Goal: Book appointment/travel/reservation

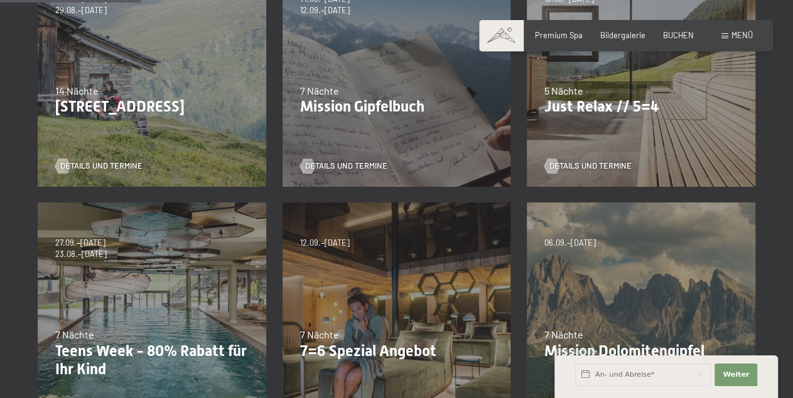
scroll to position [392, 0]
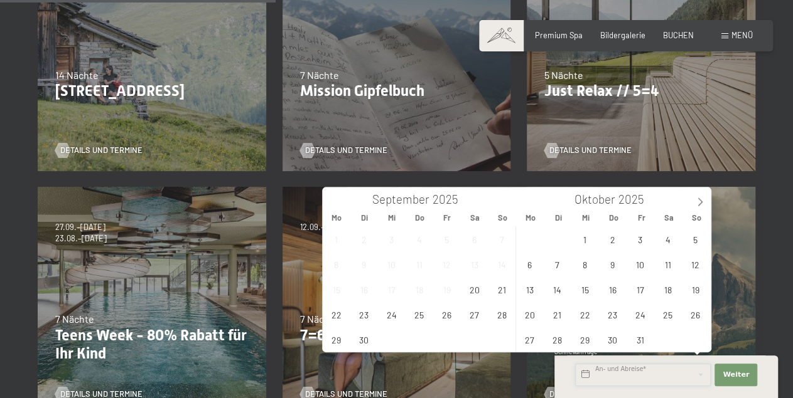
click at [599, 375] on input "text" at bounding box center [643, 375] width 136 height 23
click at [417, 316] on span "25" at bounding box center [419, 314] width 24 height 24
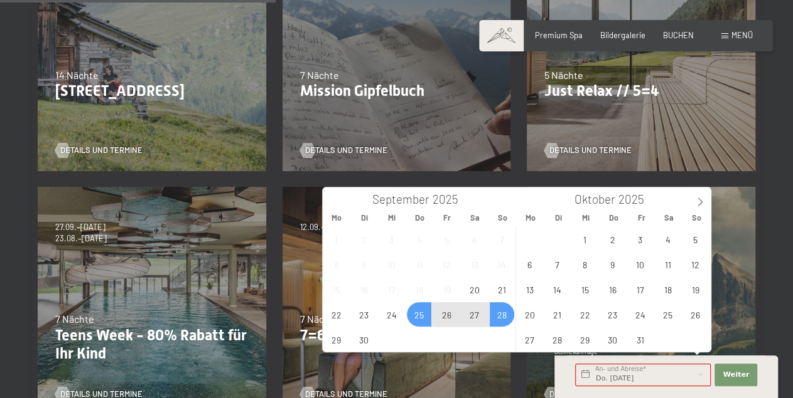
click at [500, 316] on span "28" at bounding box center [501, 314] width 24 height 24
type input "Do. 25.09.2025 - So. 28.09.2025"
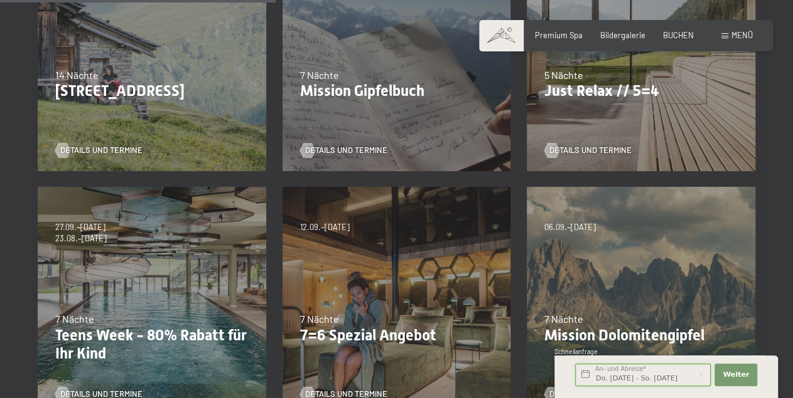
scroll to position [0, 2]
click at [735, 375] on span "Weiter" at bounding box center [735, 375] width 26 height 10
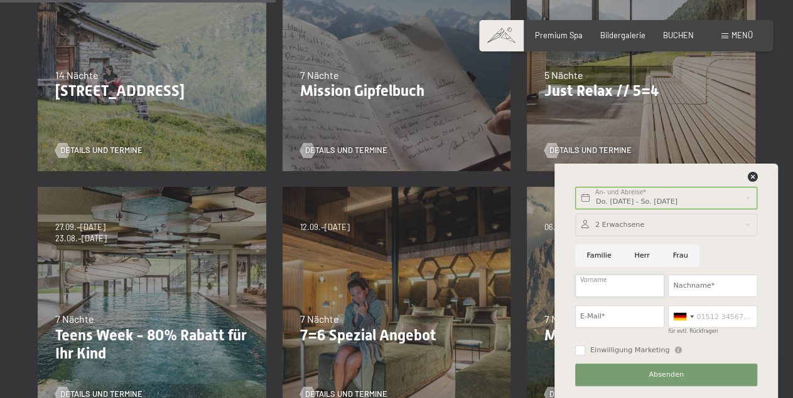
click at [588, 284] on input "Vorname" at bounding box center [619, 286] width 89 height 23
type input "Herbert"
click at [680, 289] on input "Nachname*" at bounding box center [712, 286] width 89 height 23
type input "Strasser"
click at [599, 318] on input "E-Mail*" at bounding box center [619, 317] width 89 height 23
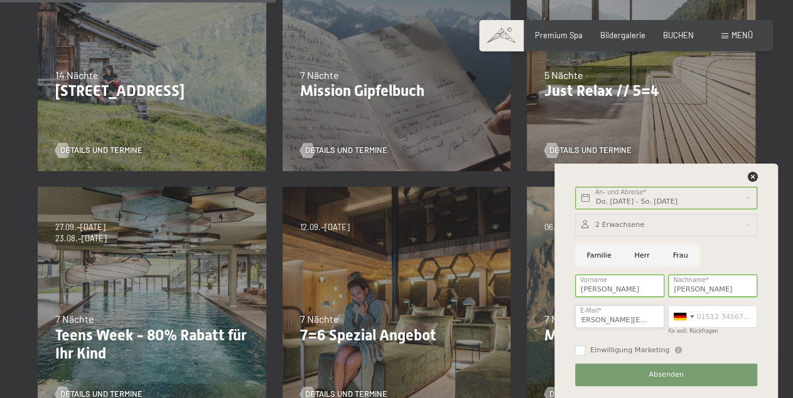
scroll to position [0, 10]
type input "strasser.herbert@t-online.de"
click at [697, 321] on input "für evtl. Rückfragen" at bounding box center [712, 317] width 89 height 23
type input "1714408608"
click at [580, 348] on input "Einwilligung Marketing" at bounding box center [580, 351] width 10 height 10
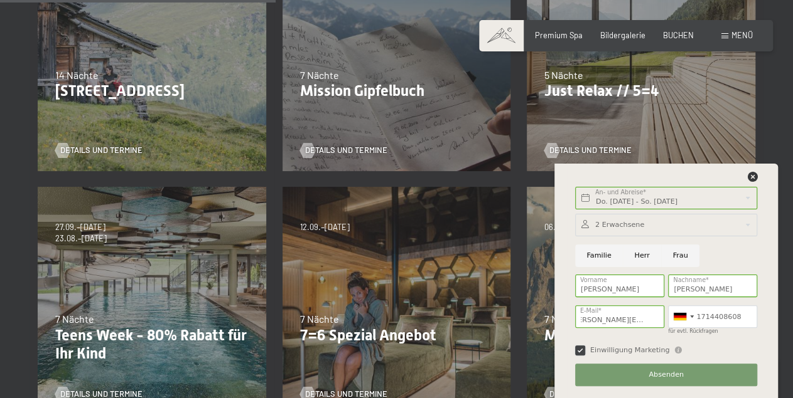
checkbox input "true"
click at [638, 250] on input "Herr" at bounding box center [641, 256] width 38 height 23
radio input "true"
click at [666, 375] on span "Absenden" at bounding box center [665, 375] width 35 height 10
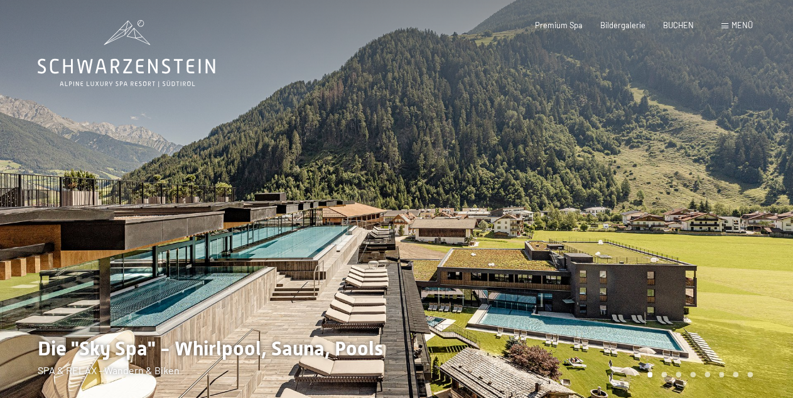
click at [764, 239] on div at bounding box center [595, 204] width 397 height 408
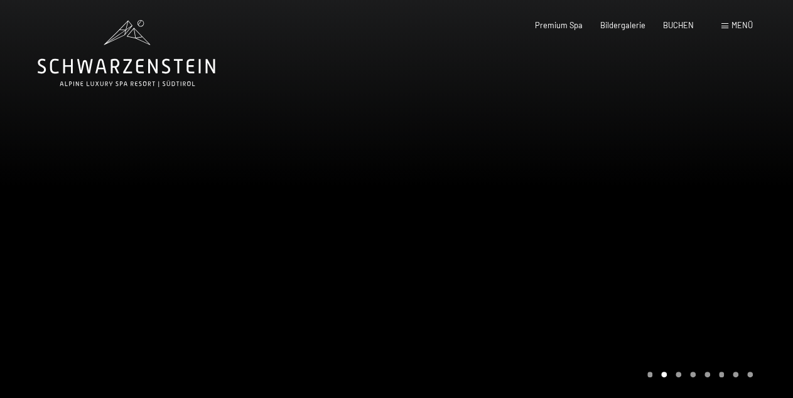
click at [567, 232] on div at bounding box center [595, 204] width 397 height 408
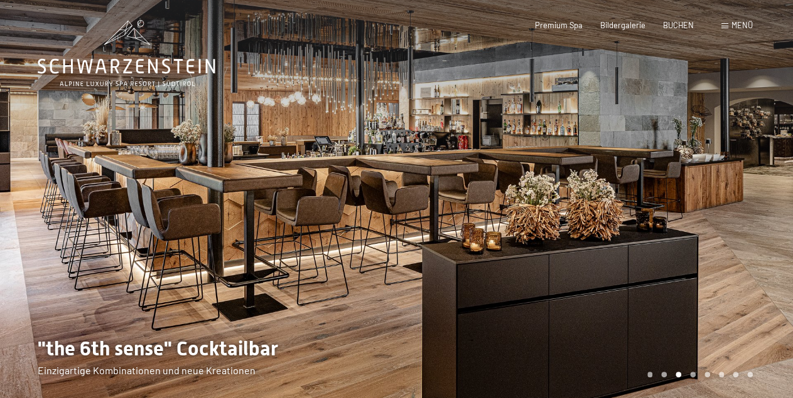
click at [567, 232] on div at bounding box center [595, 204] width 397 height 408
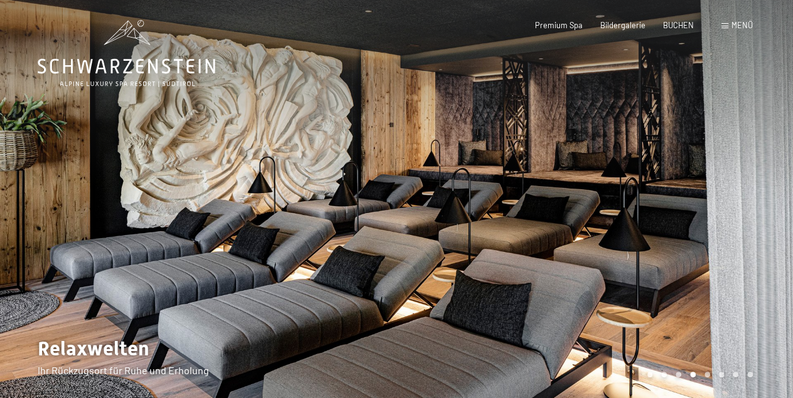
click at [567, 232] on div at bounding box center [595, 204] width 397 height 408
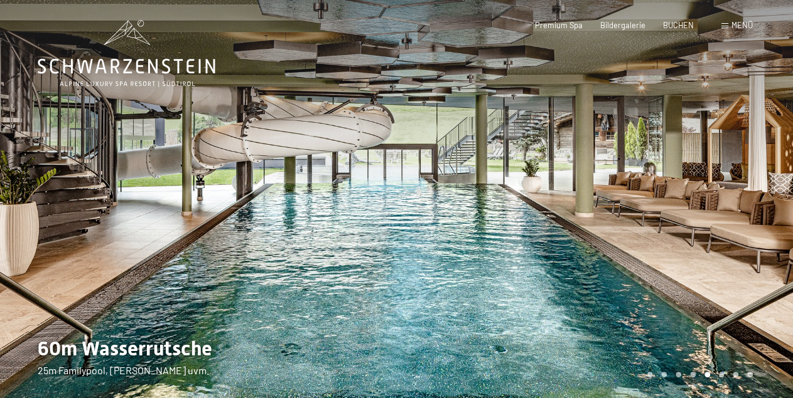
click at [567, 232] on div at bounding box center [595, 204] width 397 height 408
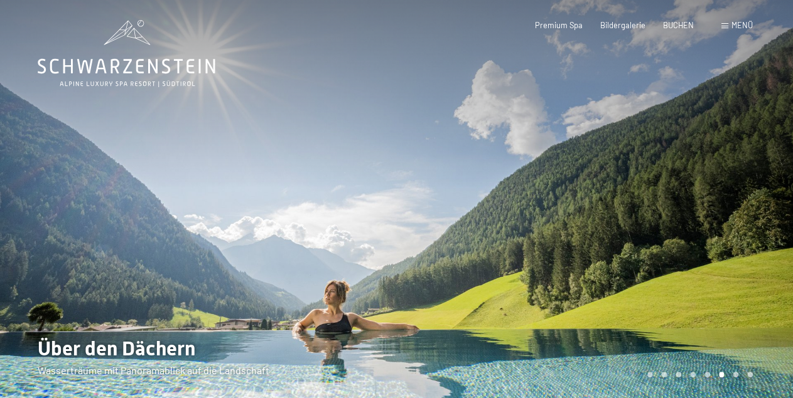
click at [567, 232] on div at bounding box center [595, 204] width 397 height 408
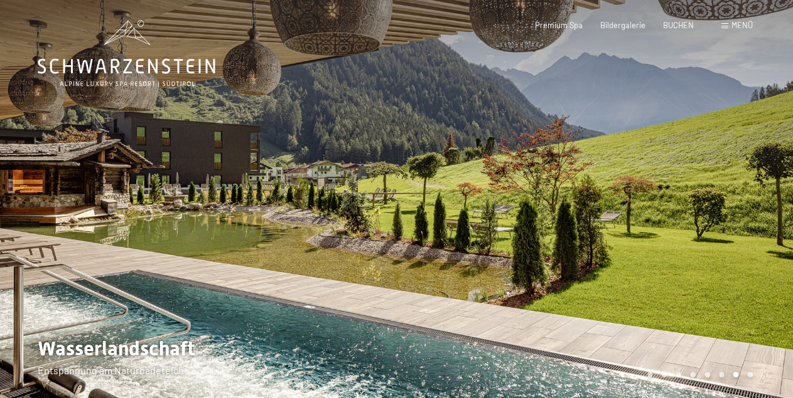
click at [567, 232] on div at bounding box center [595, 204] width 397 height 408
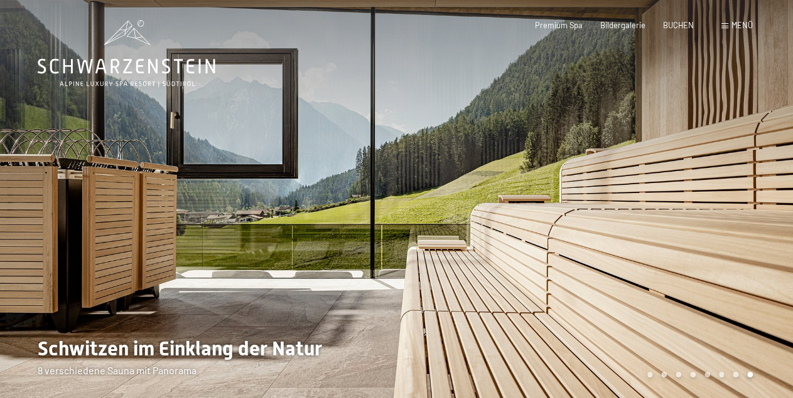
click at [567, 232] on div at bounding box center [595, 204] width 397 height 408
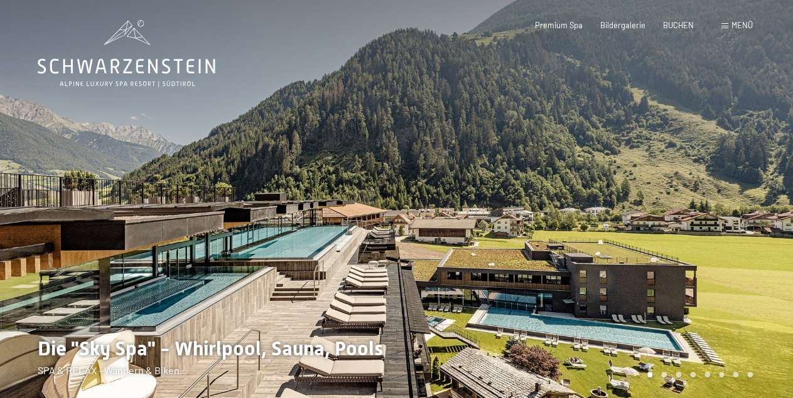
click at [567, 232] on div at bounding box center [595, 204] width 397 height 408
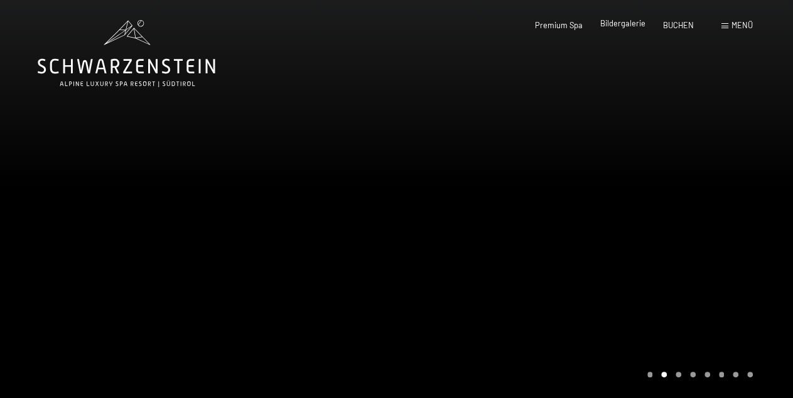
click at [622, 26] on span "Bildergalerie" at bounding box center [622, 23] width 45 height 10
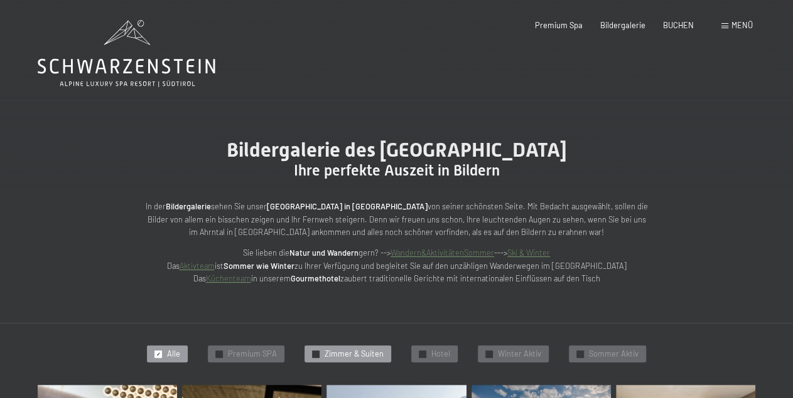
click at [330, 352] on span "Zimmer & Suiten" at bounding box center [353, 354] width 59 height 11
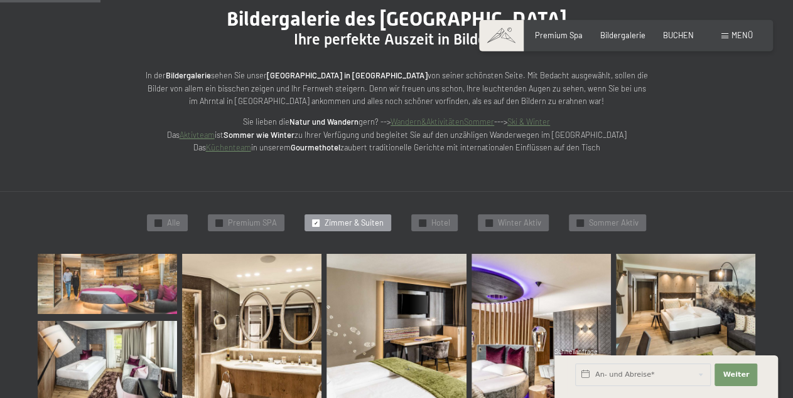
scroll to position [169, 0]
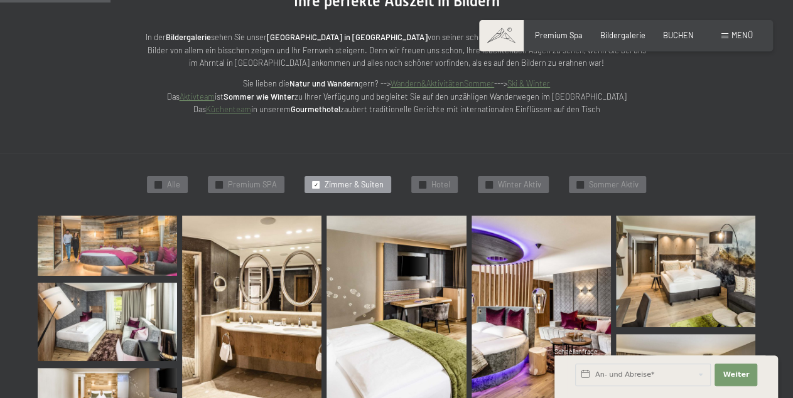
click at [339, 183] on span "Zimmer & Suiten" at bounding box center [353, 184] width 59 height 11
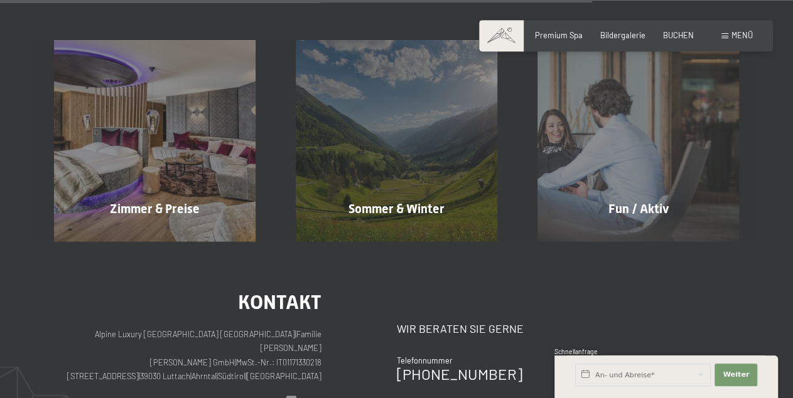
scroll to position [953, 0]
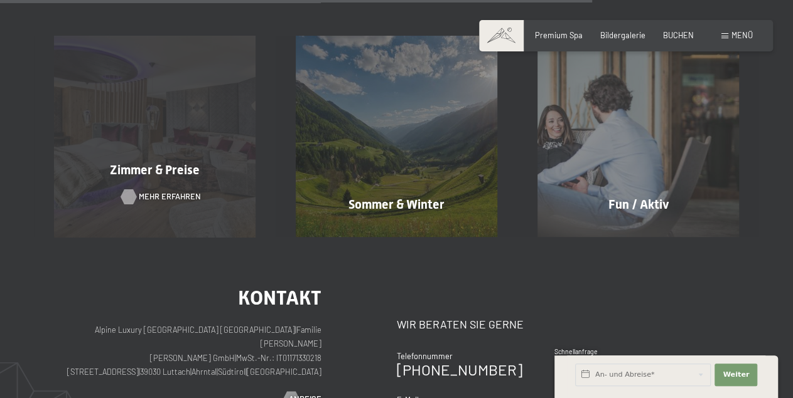
click at [154, 191] on span "Mehr erfahren" at bounding box center [170, 196] width 62 height 11
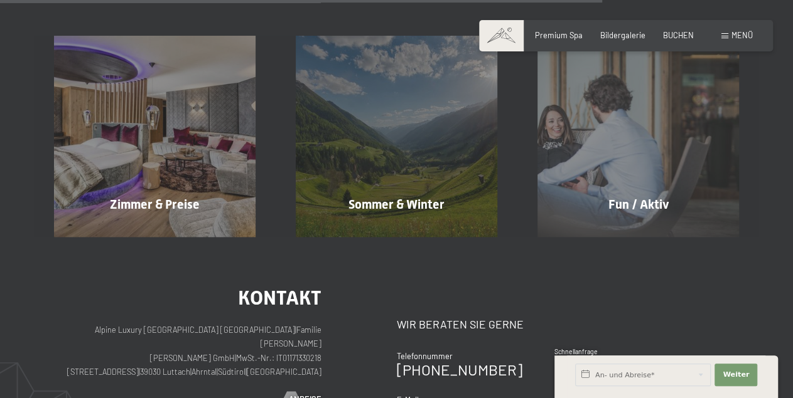
scroll to position [949, 0]
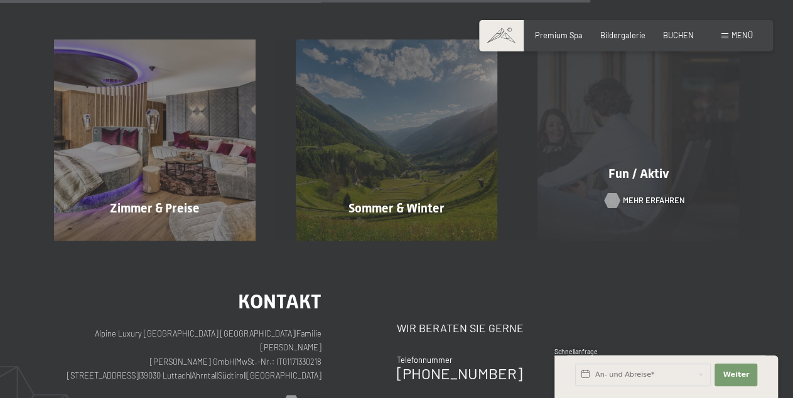
click at [616, 198] on div at bounding box center [611, 200] width 9 height 15
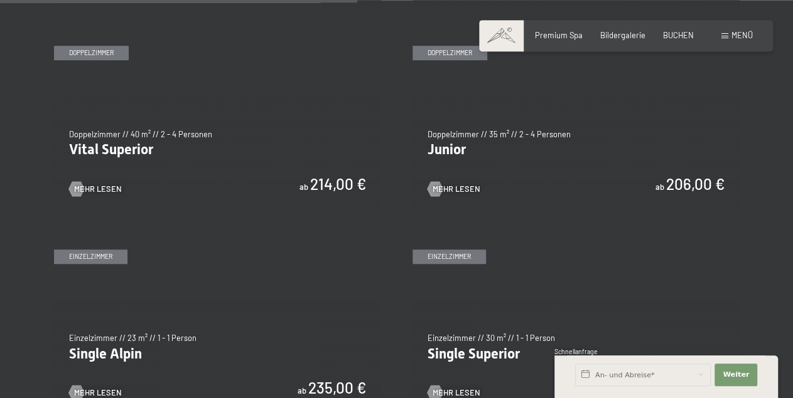
scroll to position [1436, 0]
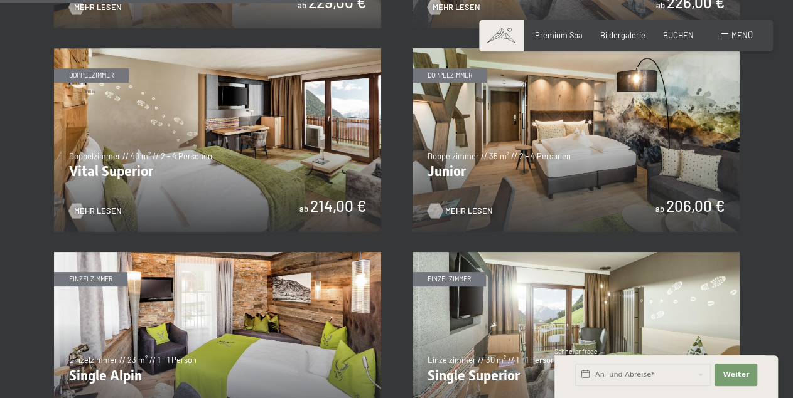
click at [447, 210] on span "Mehr Lesen" at bounding box center [469, 211] width 48 height 11
click at [96, 210] on span "Mehr Lesen" at bounding box center [111, 211] width 48 height 11
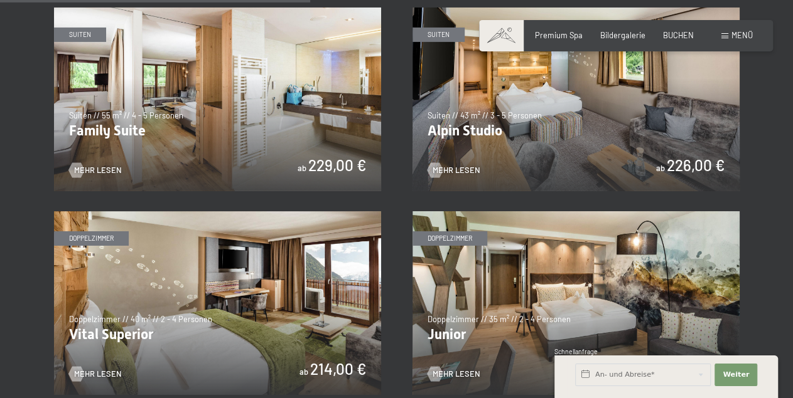
scroll to position [1240, 0]
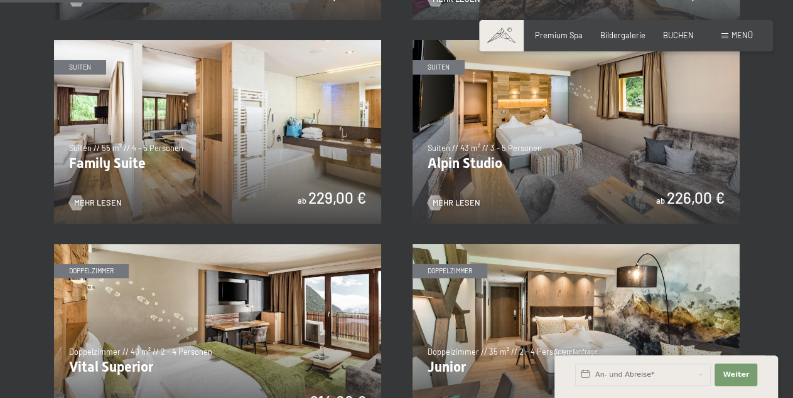
click at [550, 158] on img at bounding box center [575, 132] width 327 height 184
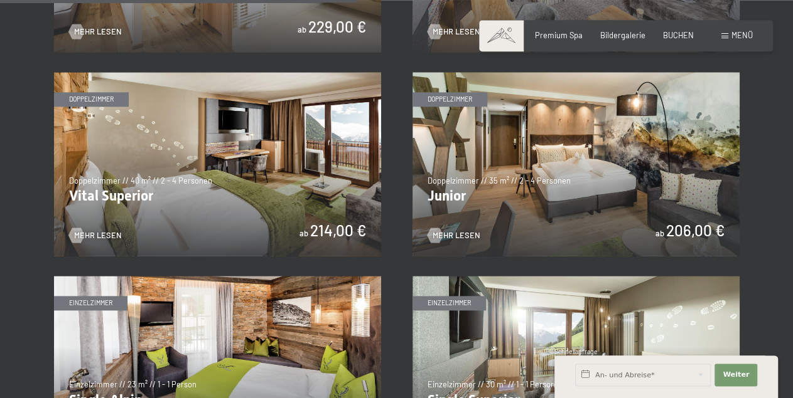
scroll to position [1436, 0]
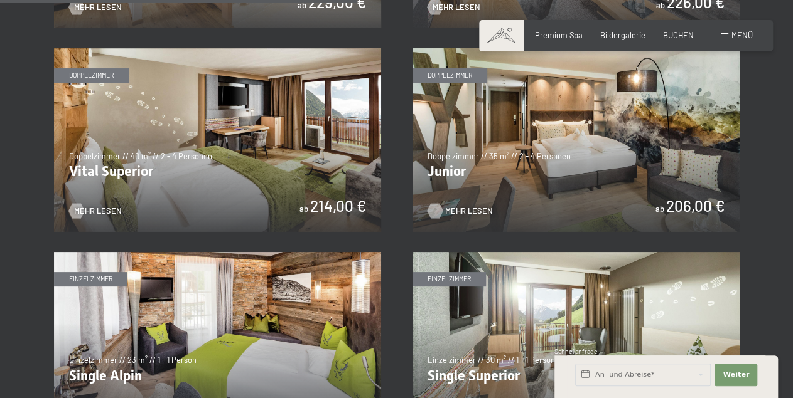
click at [457, 210] on span "Mehr Lesen" at bounding box center [469, 211] width 48 height 11
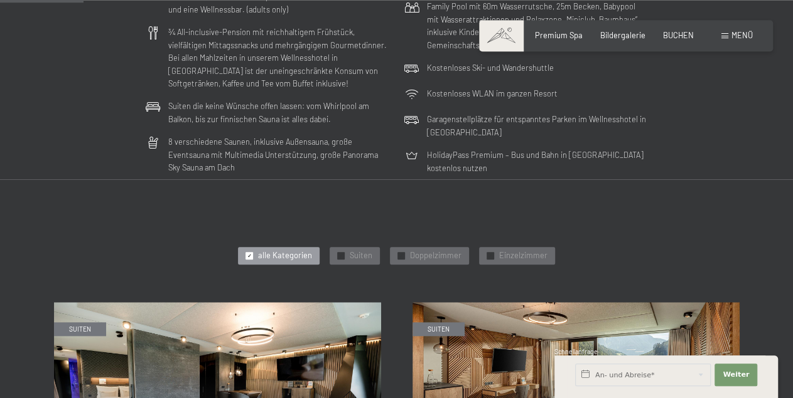
scroll to position [392, 0]
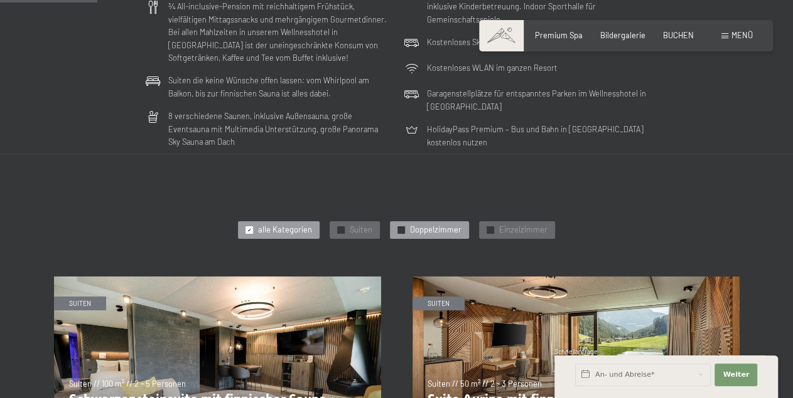
click at [423, 228] on span "Doppelzimmer" at bounding box center [435, 230] width 51 height 11
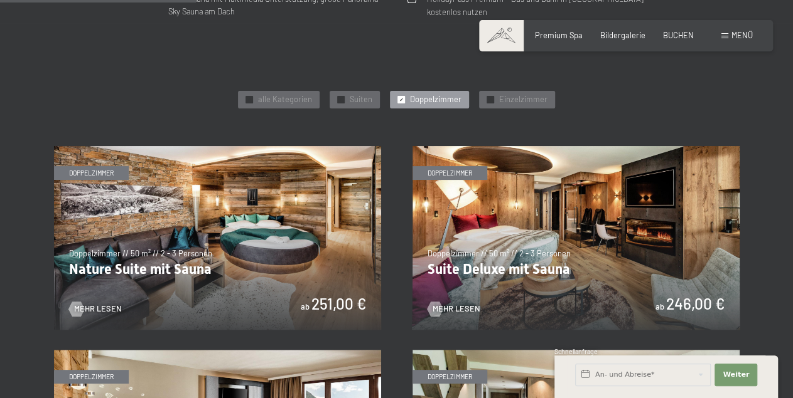
scroll to position [587, 0]
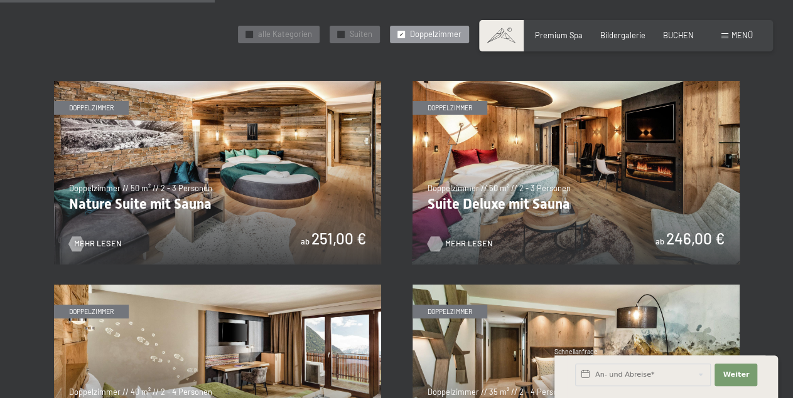
click at [439, 242] on div at bounding box center [434, 244] width 9 height 15
click at [90, 242] on span "Mehr Lesen" at bounding box center [111, 243] width 48 height 11
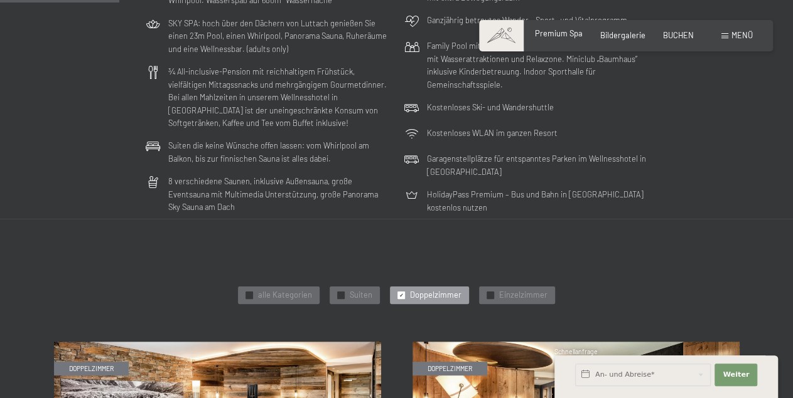
click at [560, 33] on span "Premium Spa" at bounding box center [559, 33] width 48 height 10
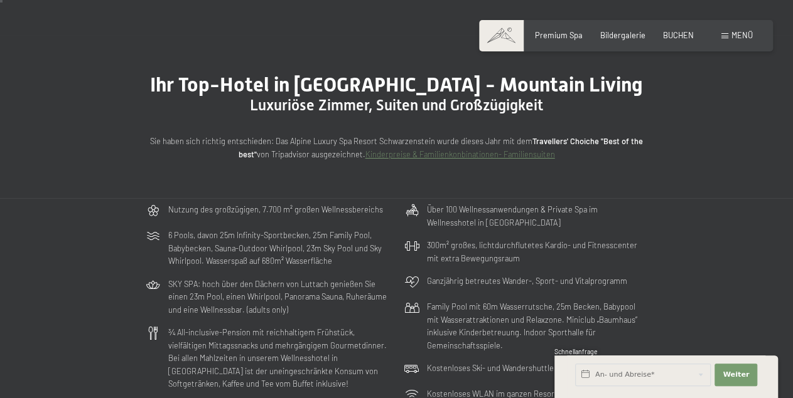
scroll to position [0, 0]
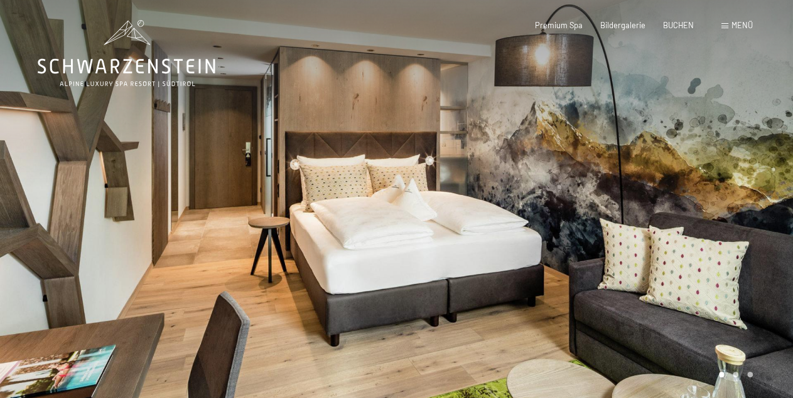
click at [365, 203] on div at bounding box center [198, 204] width 397 height 408
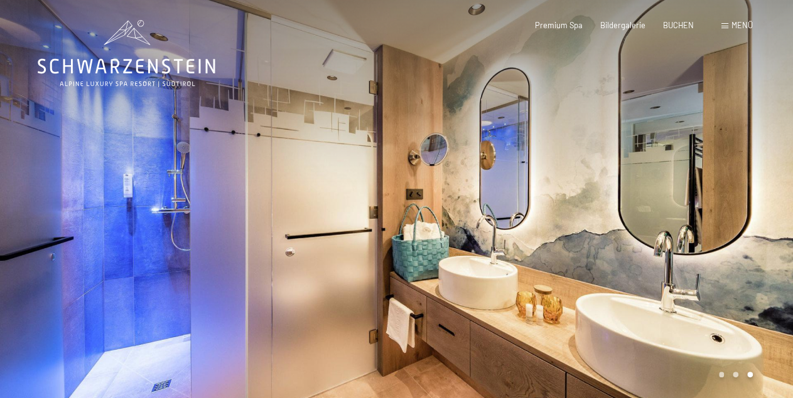
click at [365, 203] on div at bounding box center [198, 204] width 397 height 408
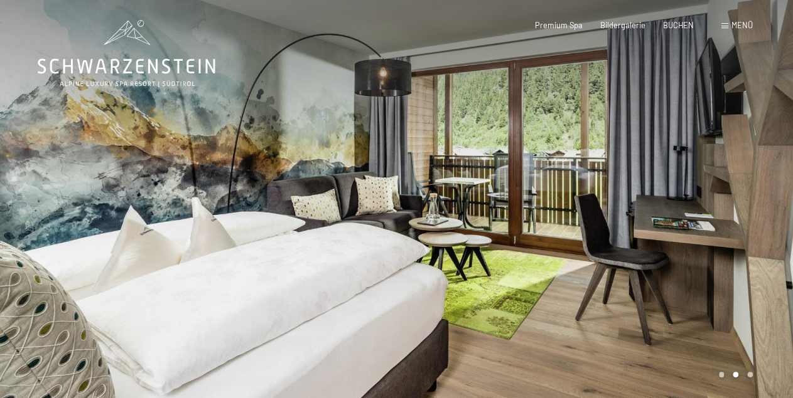
click at [365, 203] on div at bounding box center [198, 204] width 397 height 408
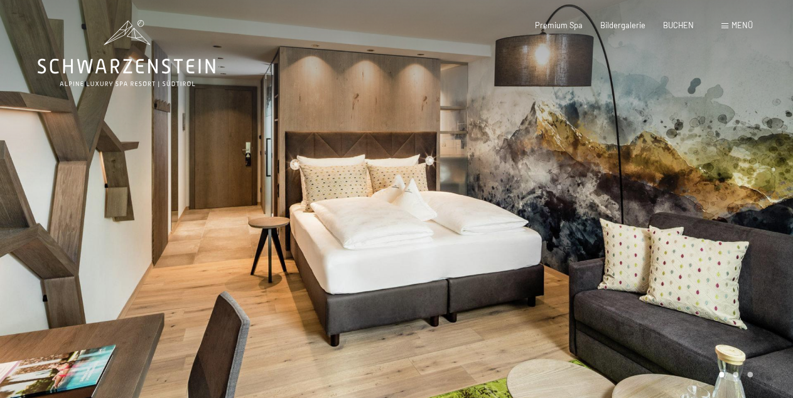
click at [365, 203] on div at bounding box center [198, 204] width 397 height 408
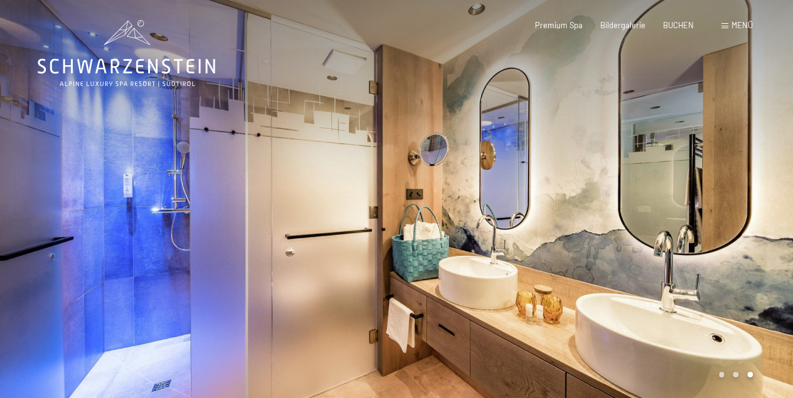
click at [365, 203] on div at bounding box center [198, 204] width 397 height 408
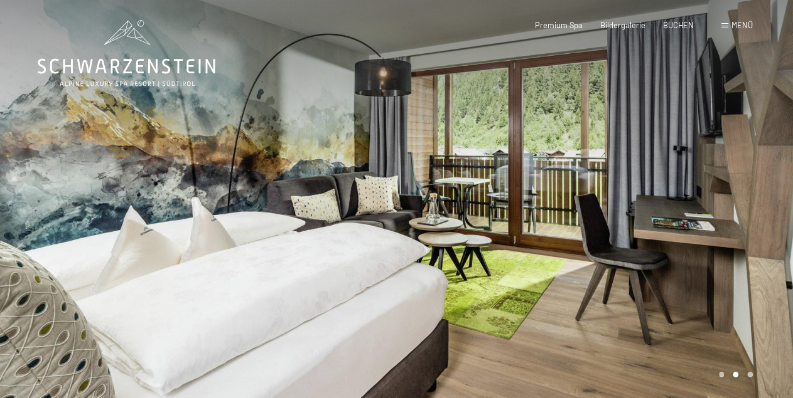
click at [365, 203] on div at bounding box center [198, 204] width 397 height 408
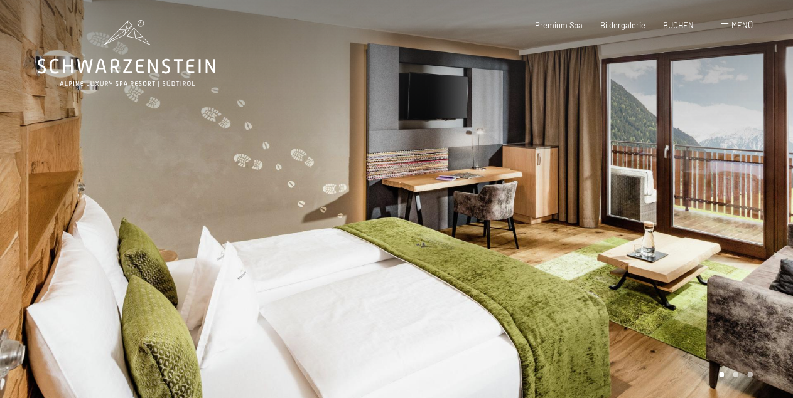
click at [385, 196] on div at bounding box center [198, 204] width 397 height 408
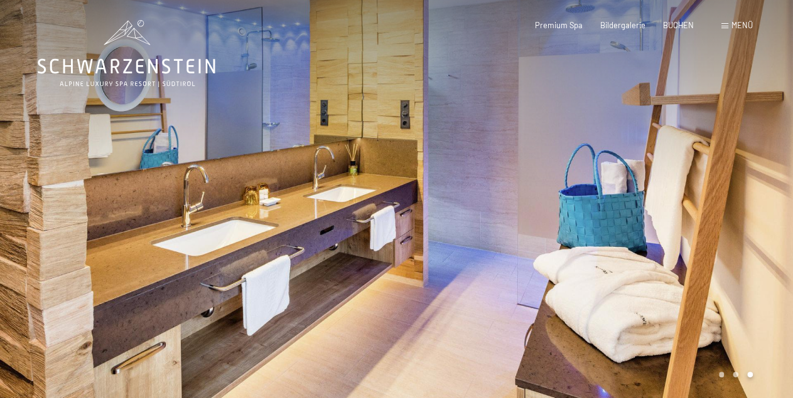
click at [385, 196] on div at bounding box center [198, 204] width 397 height 408
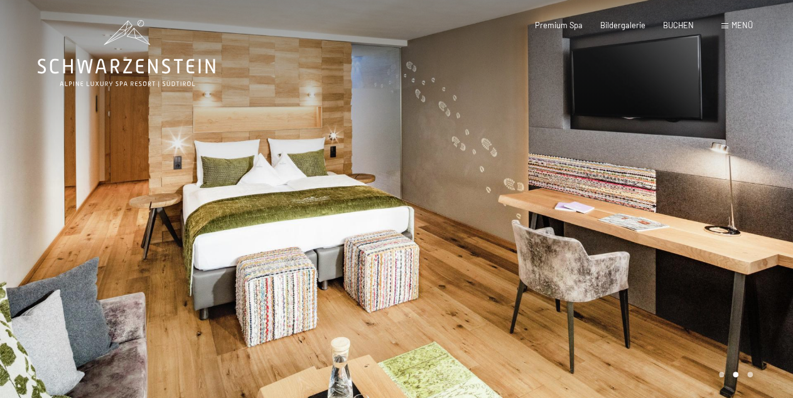
click at [386, 196] on div at bounding box center [198, 204] width 397 height 408
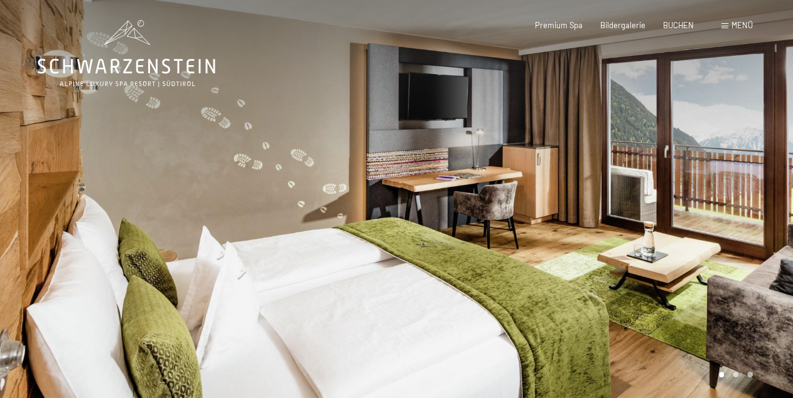
click at [386, 196] on div at bounding box center [198, 204] width 397 height 408
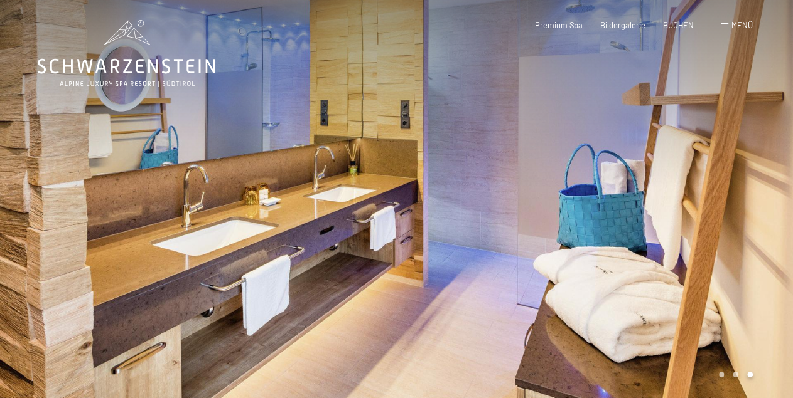
click at [386, 196] on div at bounding box center [198, 204] width 397 height 408
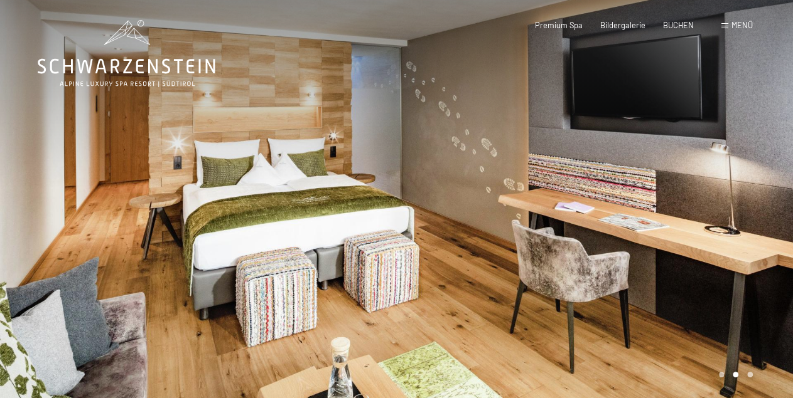
click at [386, 196] on div at bounding box center [198, 204] width 397 height 408
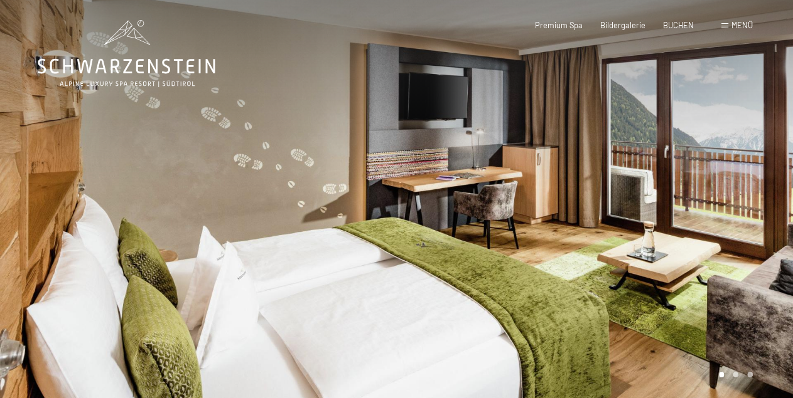
click at [386, 196] on div at bounding box center [198, 204] width 397 height 408
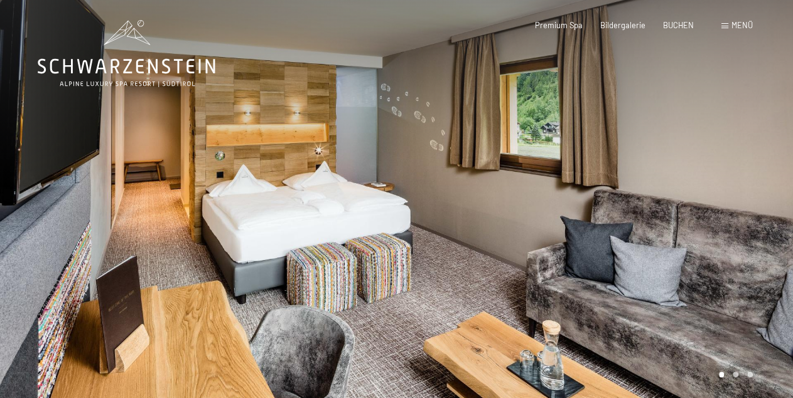
click at [537, 171] on div at bounding box center [595, 204] width 397 height 408
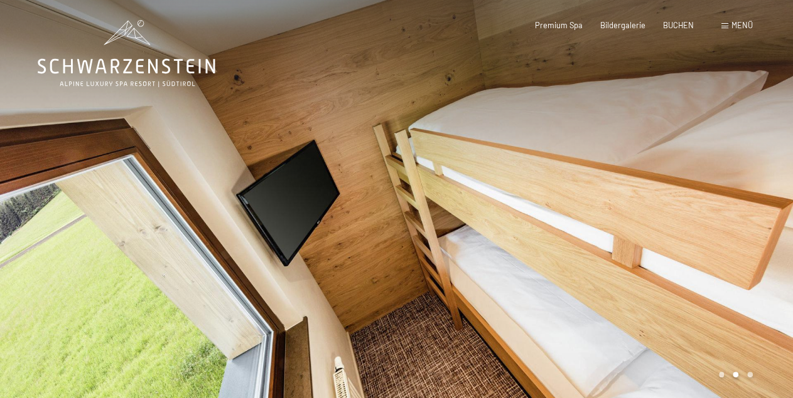
click at [537, 171] on div at bounding box center [595, 204] width 397 height 408
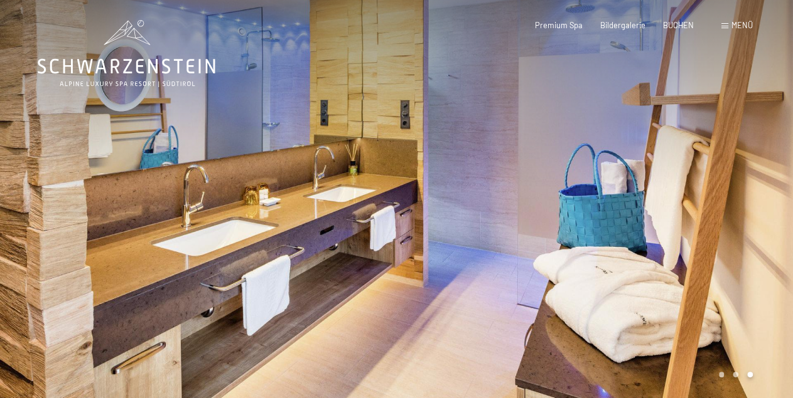
click at [489, 186] on div at bounding box center [595, 204] width 397 height 408
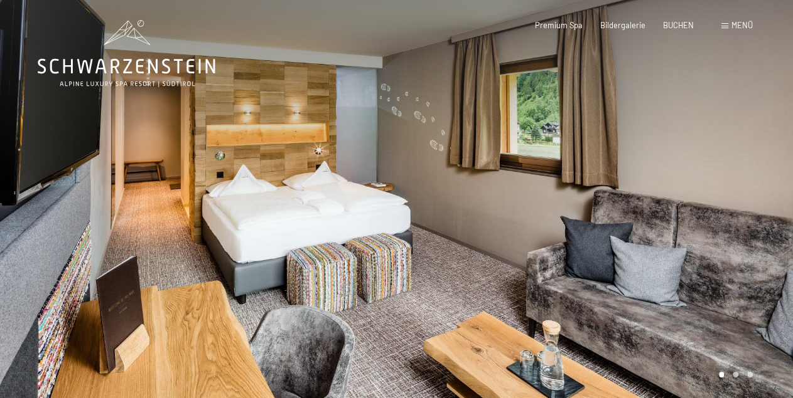
click at [86, 141] on div at bounding box center [198, 204] width 397 height 408
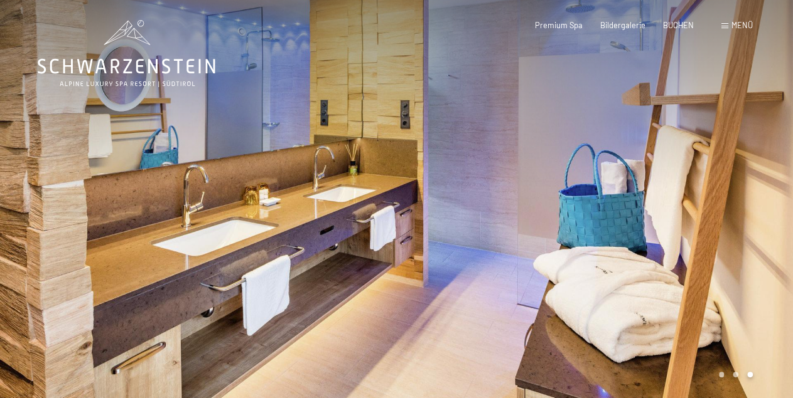
click at [179, 189] on div at bounding box center [198, 204] width 397 height 408
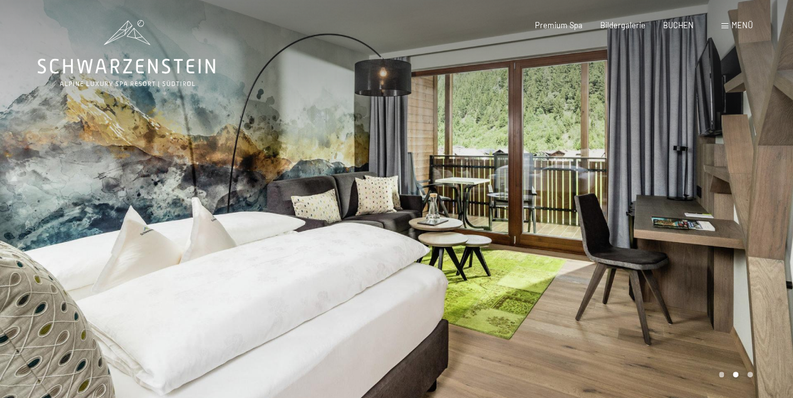
click at [432, 211] on div at bounding box center [595, 204] width 397 height 408
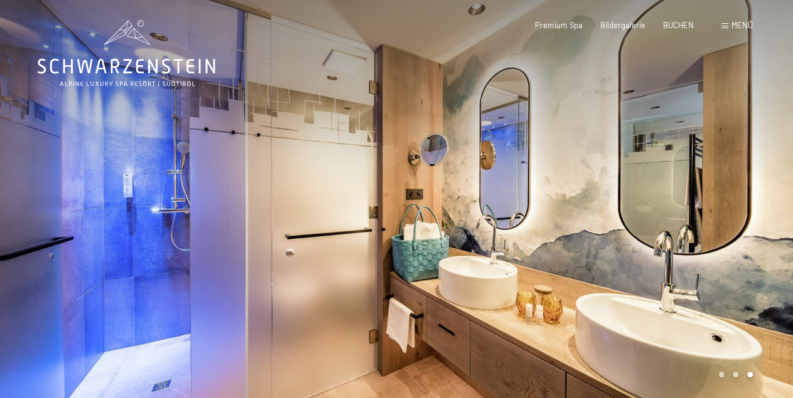
click at [432, 211] on div at bounding box center [595, 204] width 397 height 408
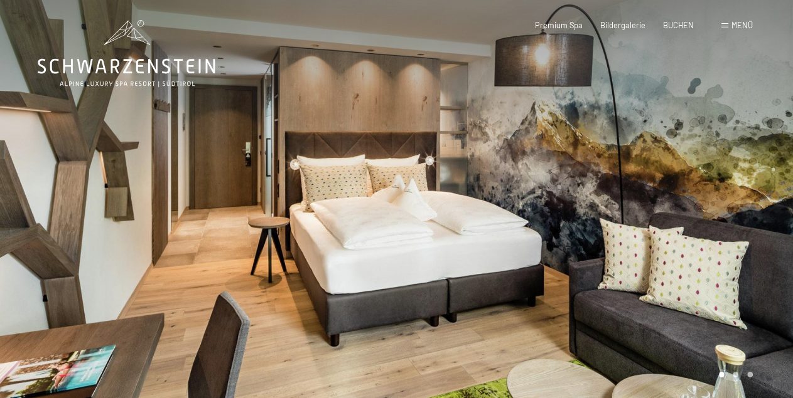
click at [432, 211] on div at bounding box center [595, 204] width 397 height 408
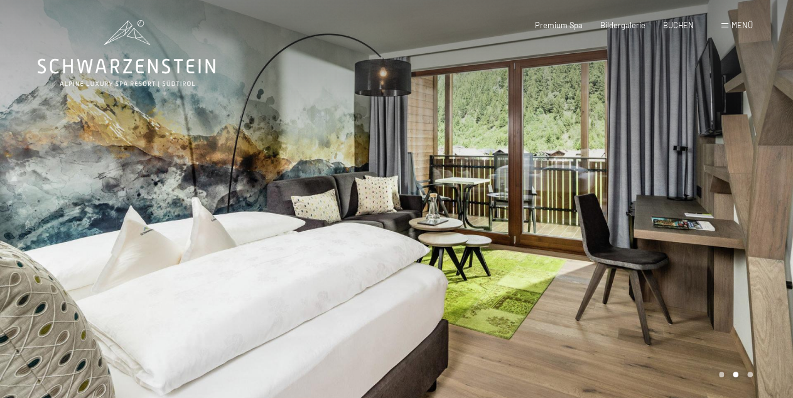
click at [432, 211] on div at bounding box center [595, 204] width 397 height 408
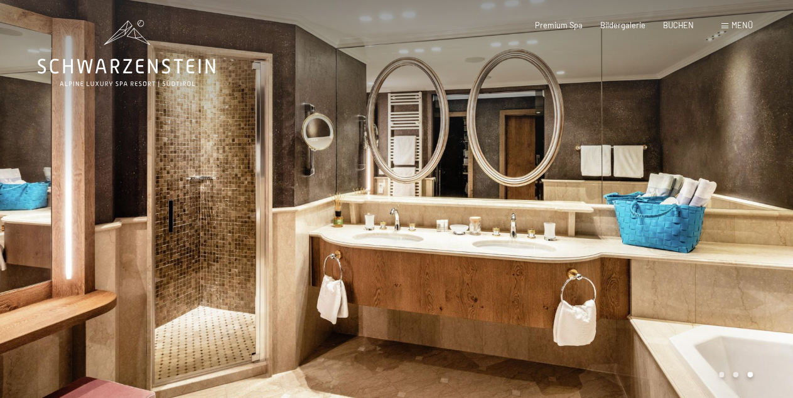
click at [408, 242] on div at bounding box center [595, 204] width 397 height 408
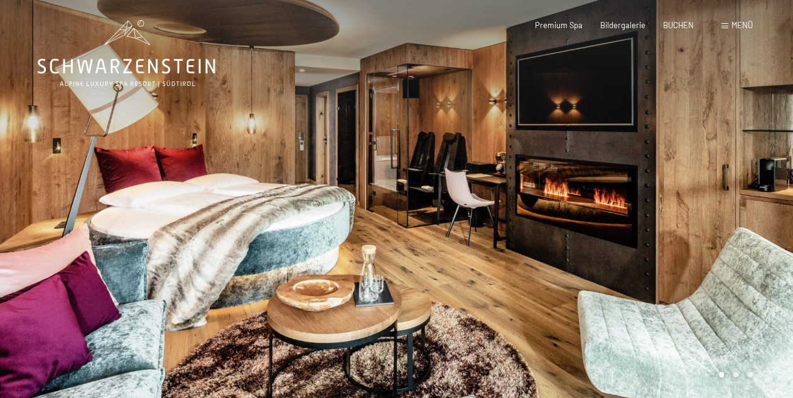
click at [411, 235] on div at bounding box center [595, 204] width 397 height 408
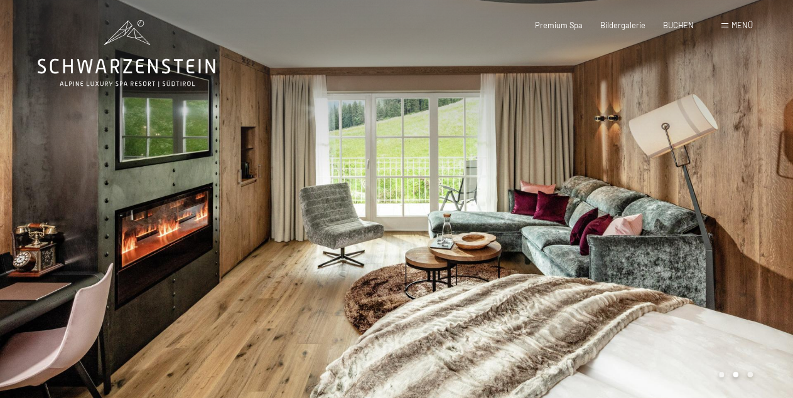
click at [411, 235] on div at bounding box center [595, 204] width 397 height 408
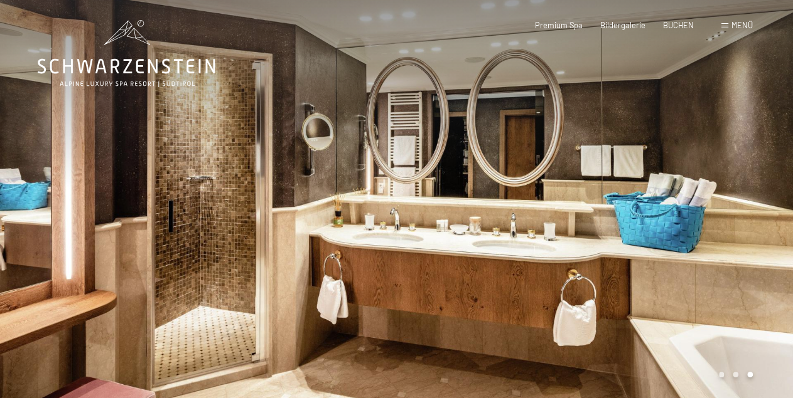
click at [411, 235] on div at bounding box center [595, 204] width 397 height 408
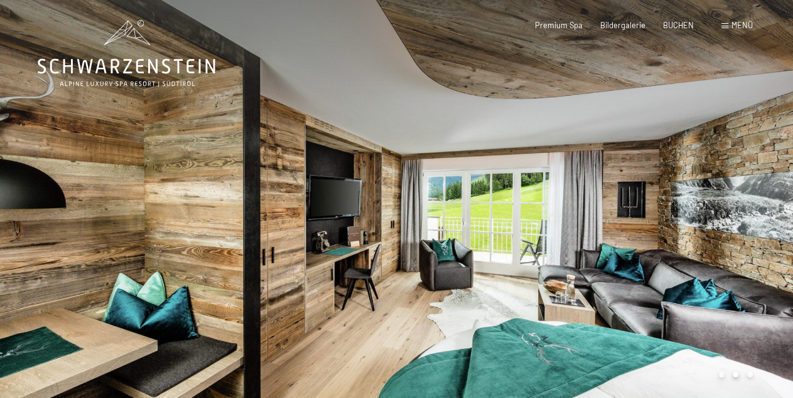
click at [545, 218] on div at bounding box center [595, 204] width 397 height 408
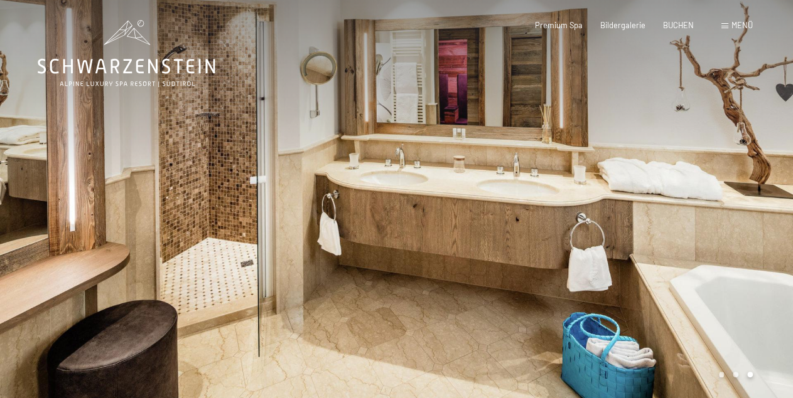
click at [545, 218] on div at bounding box center [595, 204] width 397 height 408
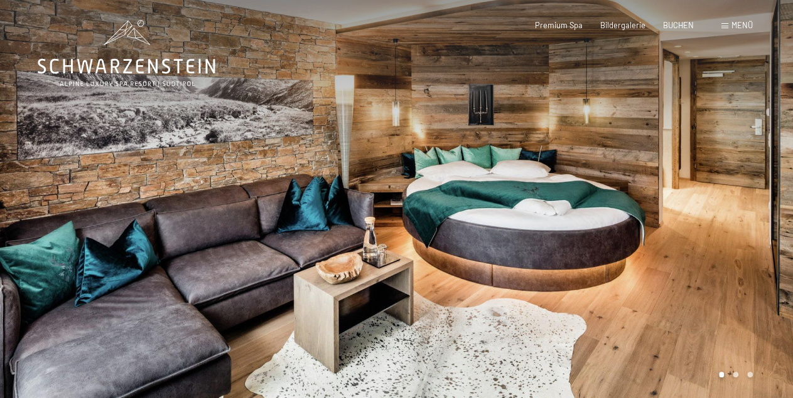
click at [545, 218] on div at bounding box center [595, 204] width 397 height 408
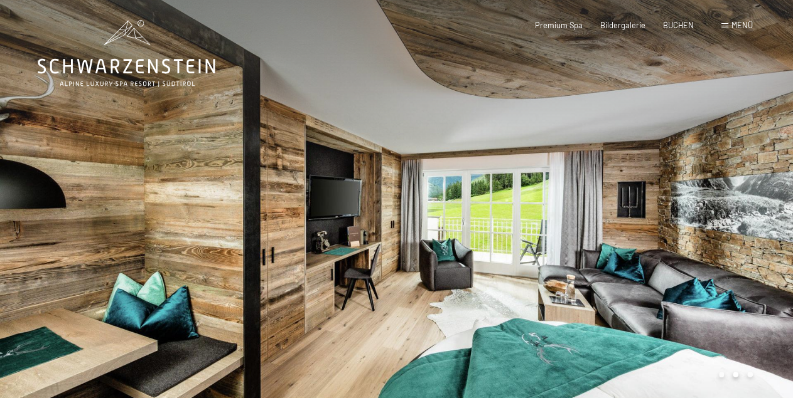
click at [545, 218] on div at bounding box center [595, 204] width 397 height 408
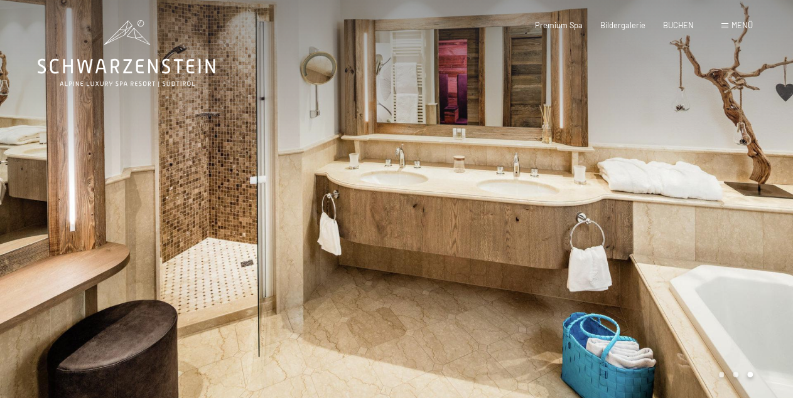
click at [545, 218] on div at bounding box center [595, 204] width 397 height 408
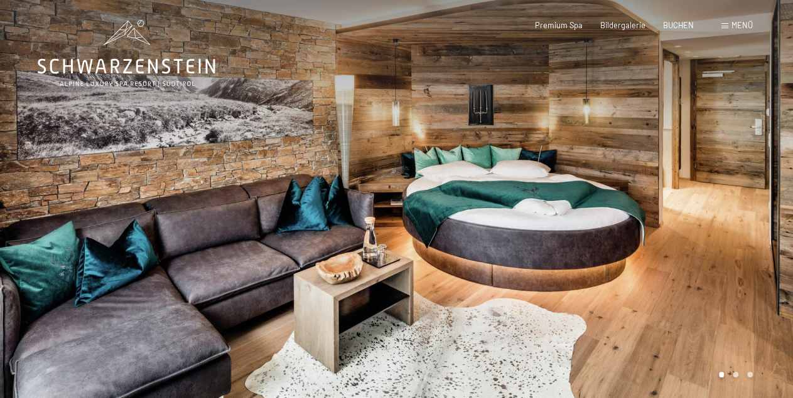
click at [545, 218] on div at bounding box center [595, 204] width 397 height 408
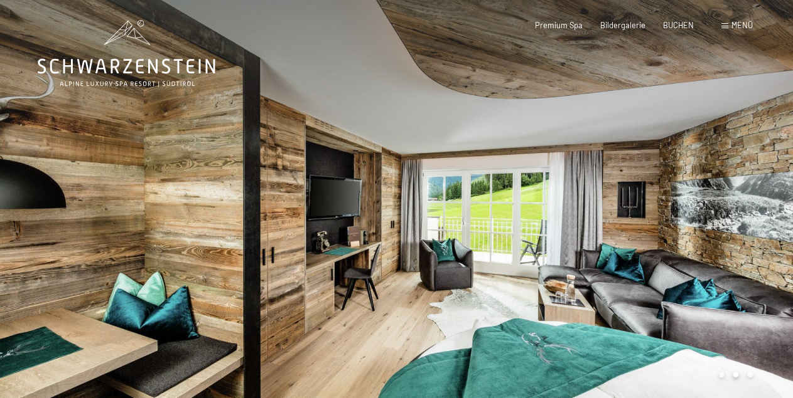
click at [545, 218] on div at bounding box center [595, 204] width 397 height 408
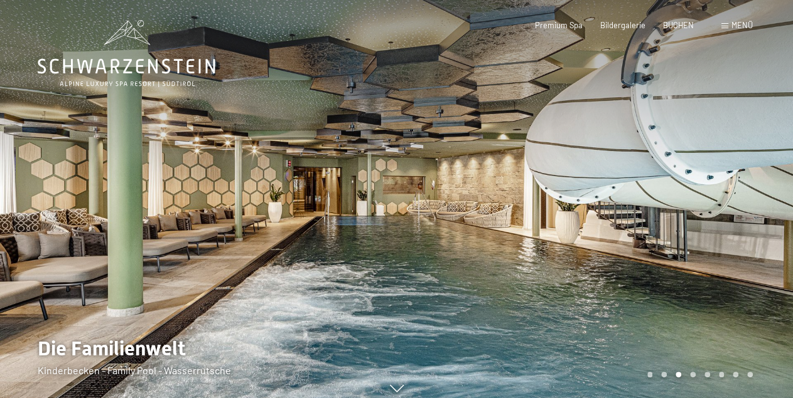
click at [115, 190] on div at bounding box center [198, 204] width 397 height 408
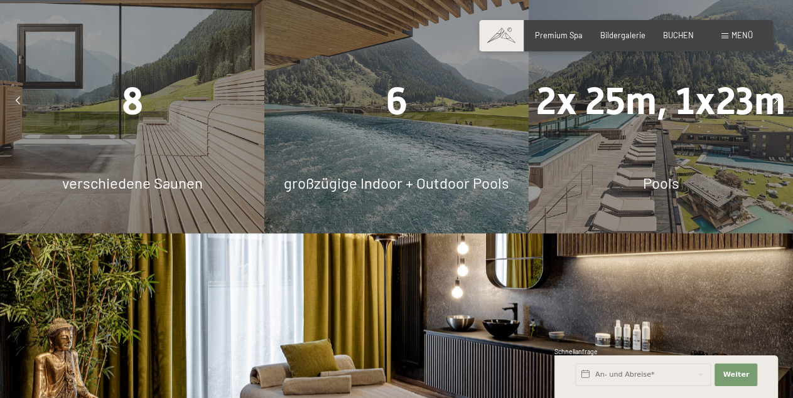
scroll to position [718, 0]
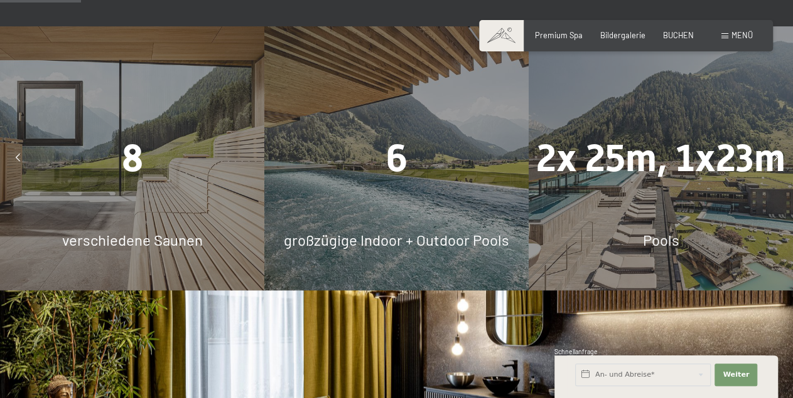
click at [398, 213] on div "6 großzügige Indoor + Outdoor Pools" at bounding box center [396, 158] width 264 height 264
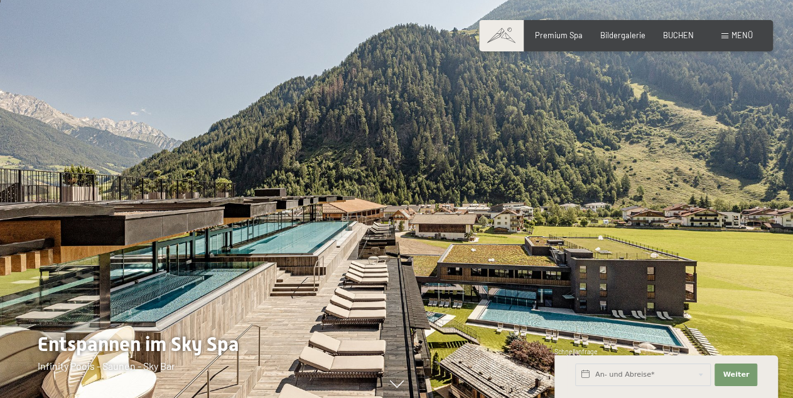
scroll to position [0, 0]
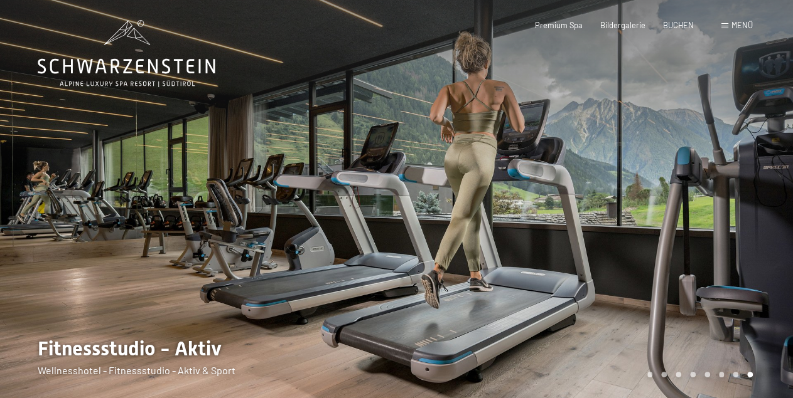
click at [339, 211] on div at bounding box center [198, 204] width 397 height 408
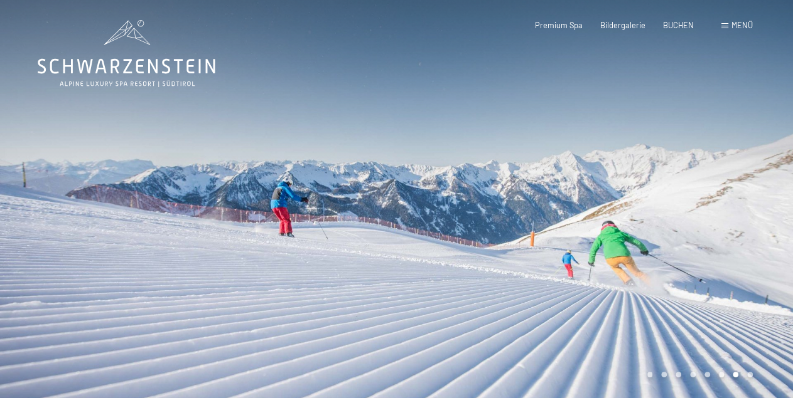
click at [339, 211] on div at bounding box center [198, 204] width 397 height 408
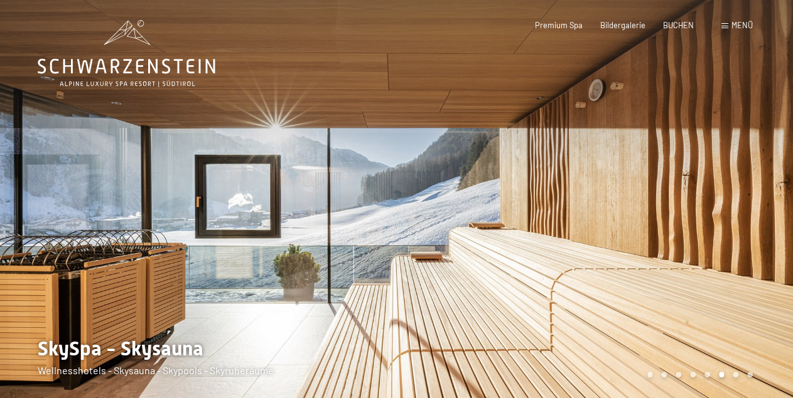
click at [339, 211] on div at bounding box center [198, 204] width 397 height 408
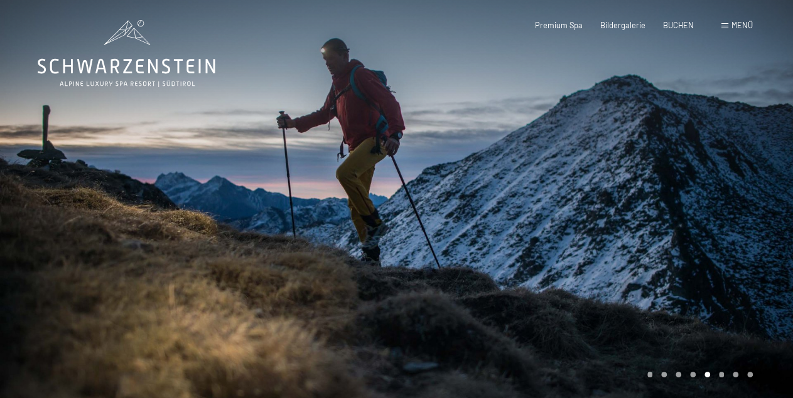
click at [339, 211] on div at bounding box center [198, 204] width 397 height 408
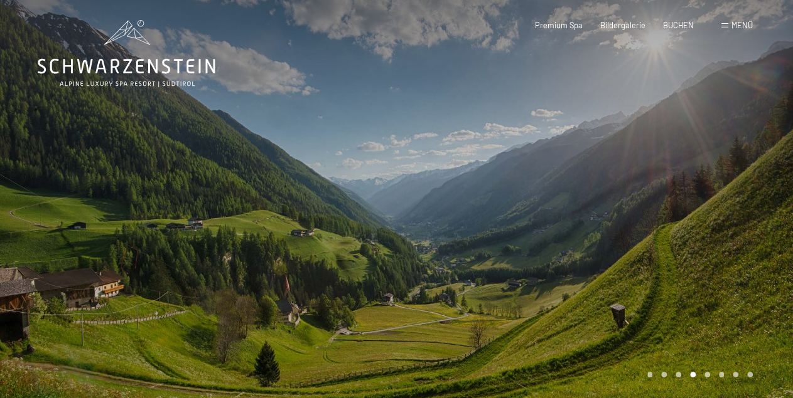
click at [339, 211] on div at bounding box center [198, 204] width 397 height 408
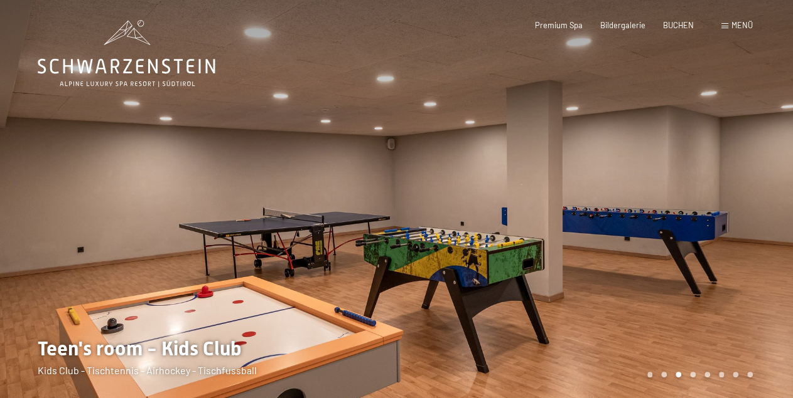
click at [339, 211] on div at bounding box center [198, 204] width 397 height 408
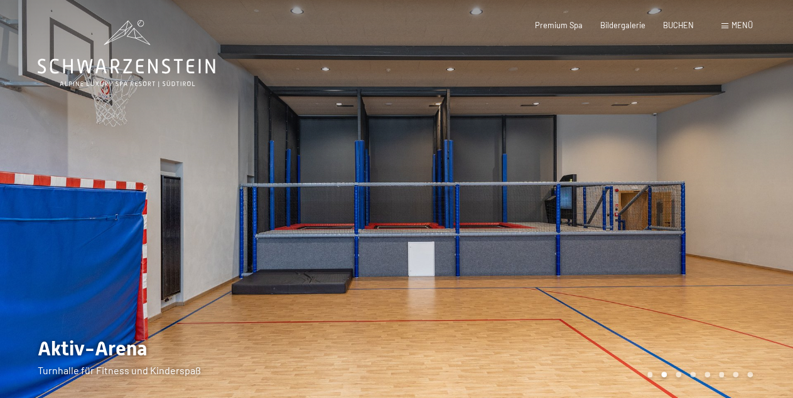
click at [339, 211] on div at bounding box center [198, 204] width 397 height 408
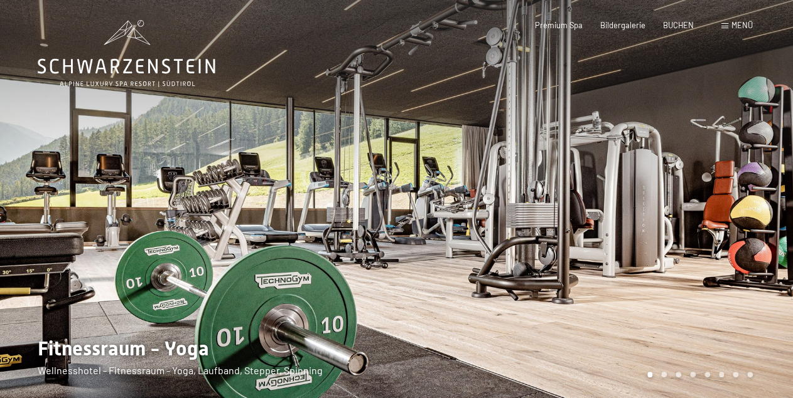
click at [339, 211] on div at bounding box center [198, 204] width 397 height 408
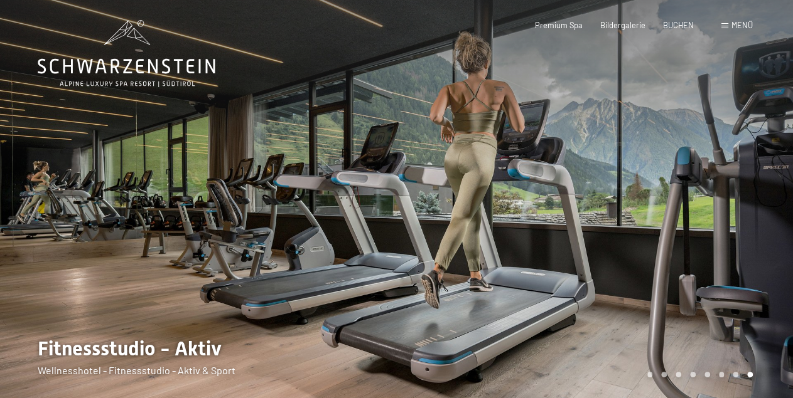
click at [724, 24] on div "Menü" at bounding box center [736, 25] width 31 height 11
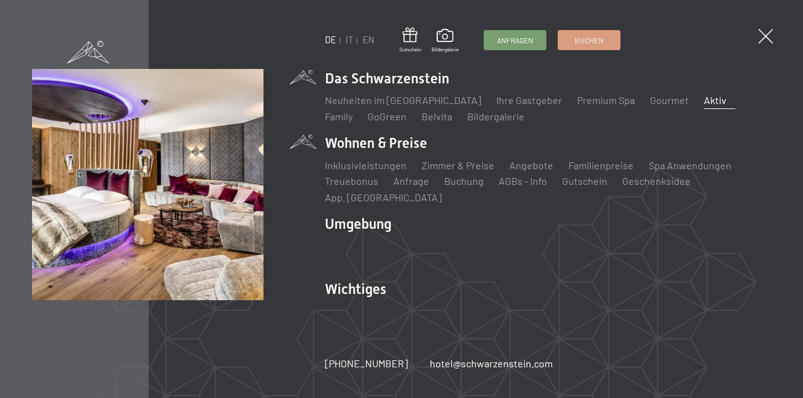
click at [366, 152] on li "Wohnen & Preise Inklusivleistungen Zimmer & Preise Liste Angebote Liste Familie…" at bounding box center [548, 169] width 446 height 71
click at [525, 171] on link "Angebote" at bounding box center [532, 165] width 44 height 12
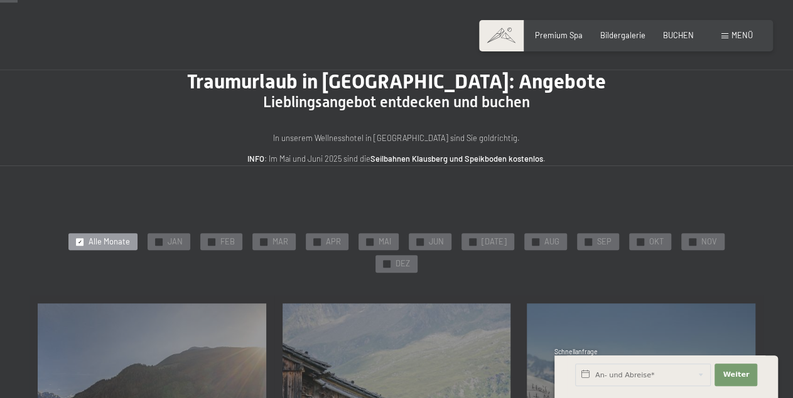
scroll to position [65, 0]
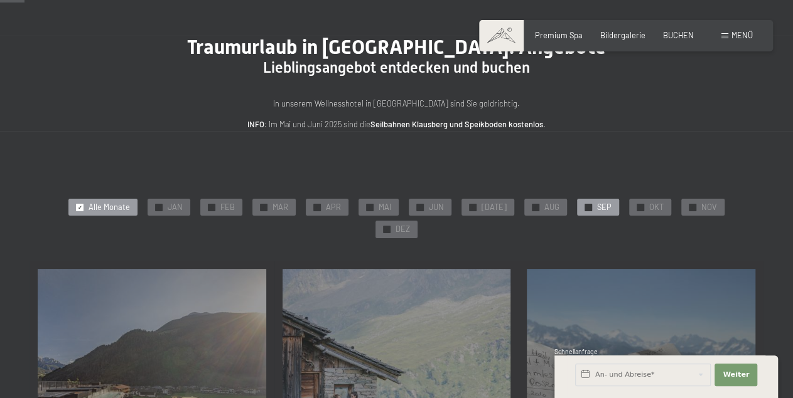
click at [597, 205] on span "SEP" at bounding box center [604, 207] width 14 height 11
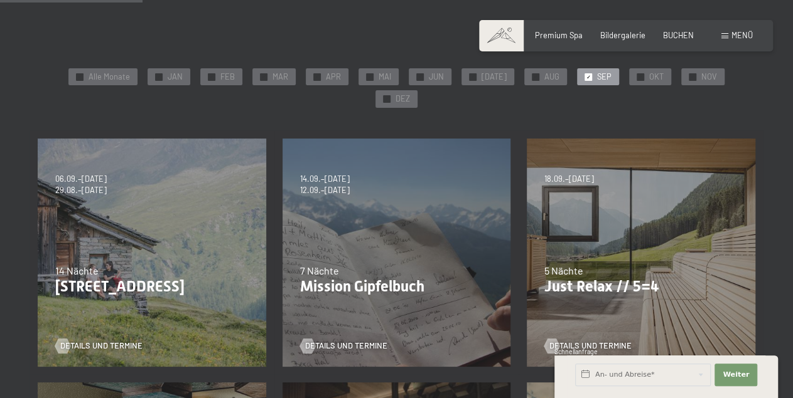
scroll to position [261, 0]
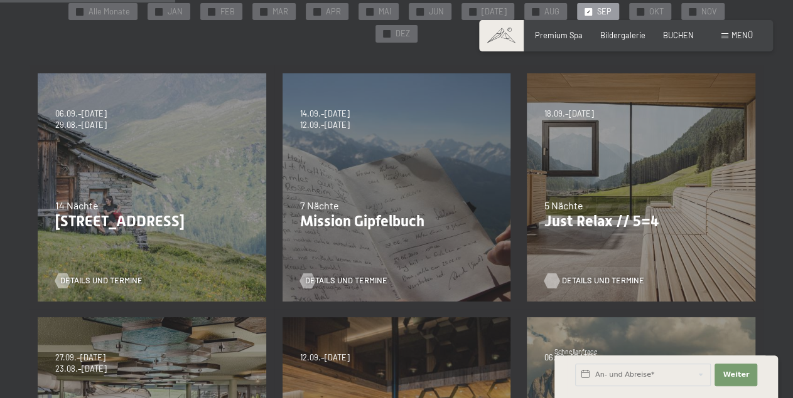
click at [560, 275] on link "Details und Termine" at bounding box center [587, 280] width 87 height 11
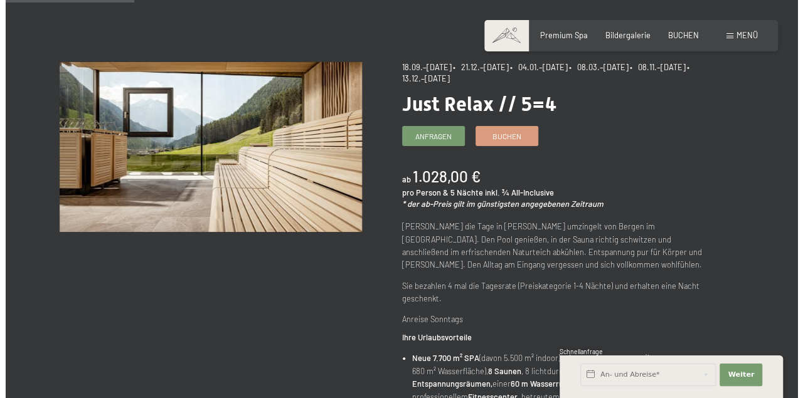
scroll to position [65, 0]
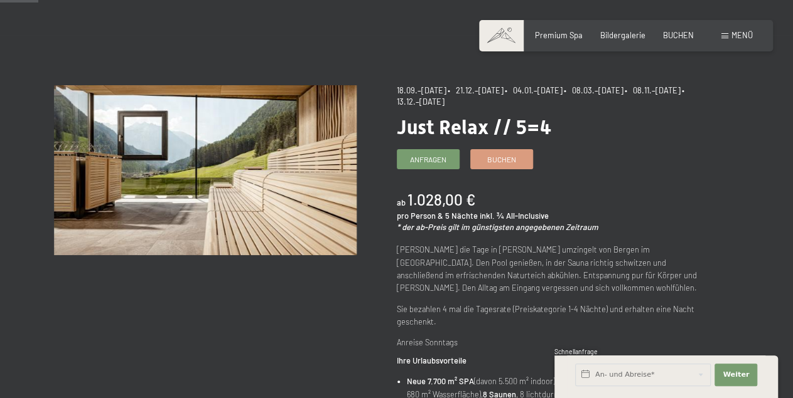
click at [727, 33] on div "Menü" at bounding box center [736, 35] width 31 height 11
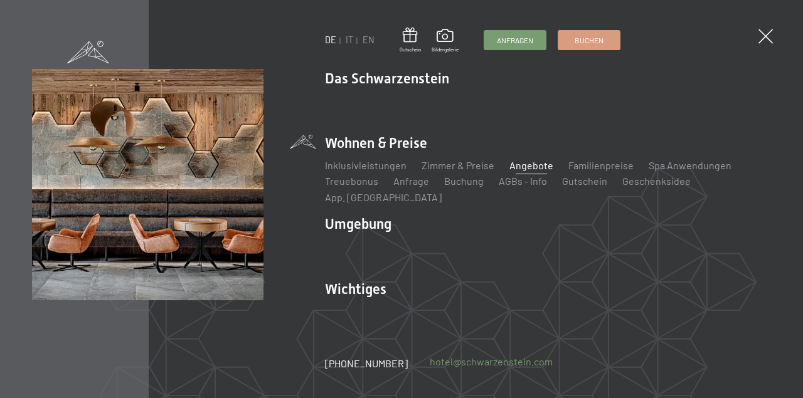
click at [476, 362] on link "hotel@ no-spam. schwarzenstein. no-spam. com" at bounding box center [491, 362] width 123 height 14
